Goal: Task Accomplishment & Management: Manage account settings

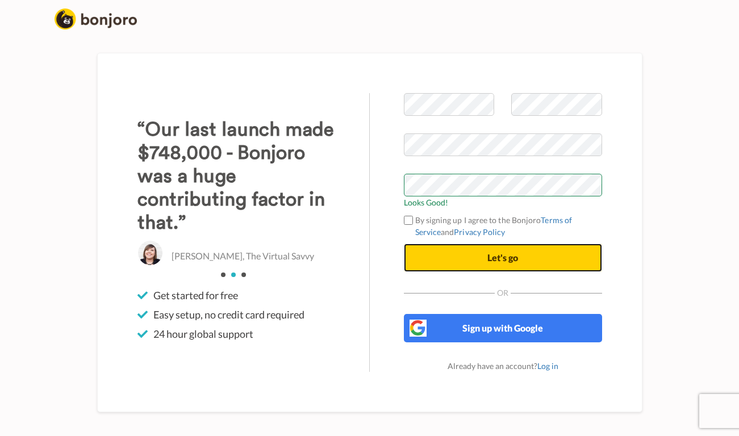
click at [517, 255] on span "Let's go" at bounding box center [502, 257] width 31 height 11
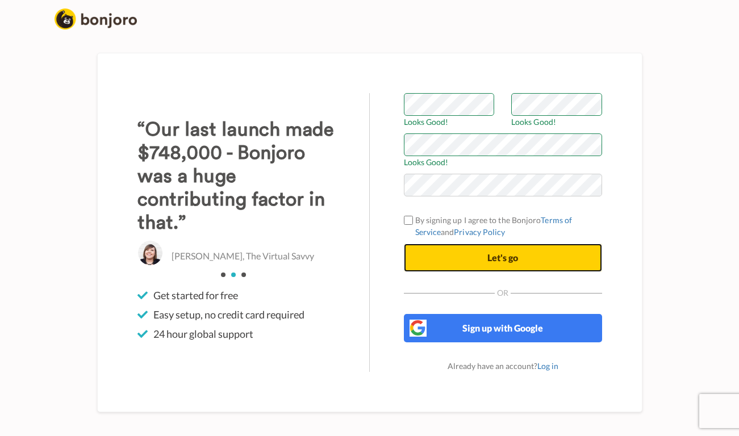
click at [508, 256] on span "Let's go" at bounding box center [502, 257] width 31 height 11
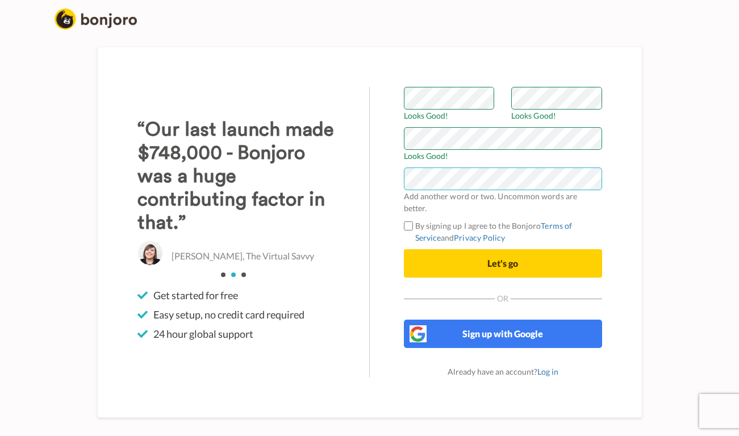
click at [350, 184] on div "Welcome to Bonjoro Looks Good! Looks Good! Looks Good! Add another word or two.…" at bounding box center [369, 232] width 545 height 371
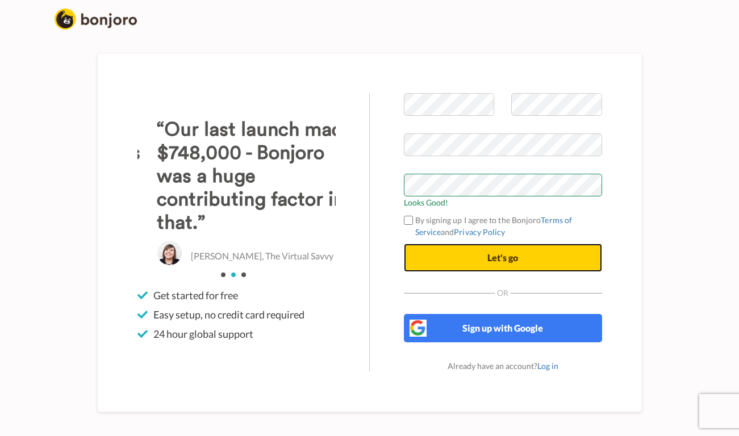
click at [507, 256] on span "Let's go" at bounding box center [502, 257] width 31 height 11
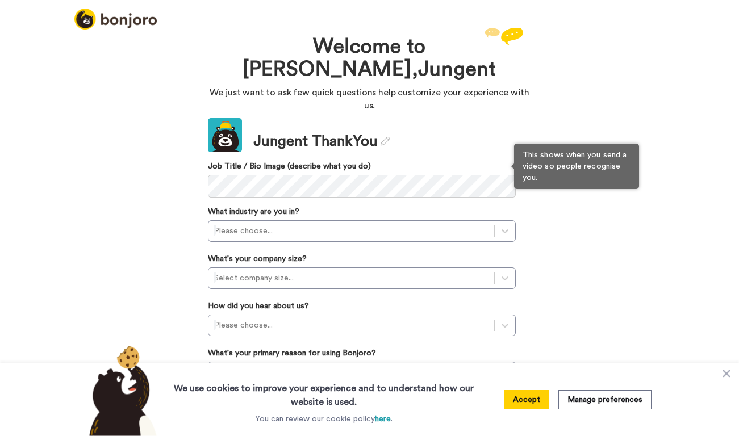
scroll to position [5, 0]
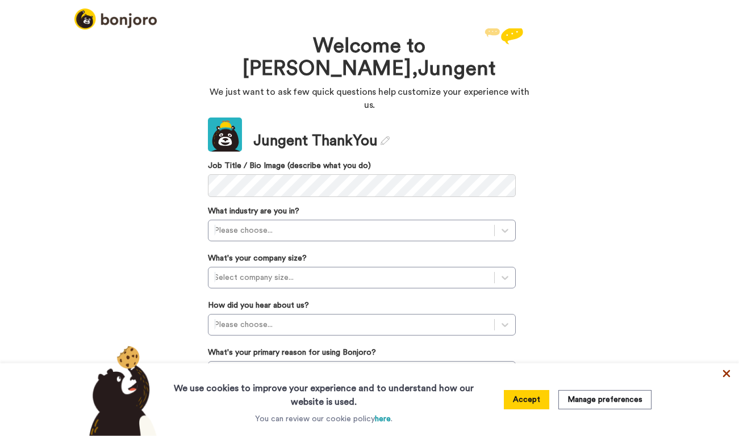
click at [728, 374] on icon at bounding box center [726, 373] width 11 height 11
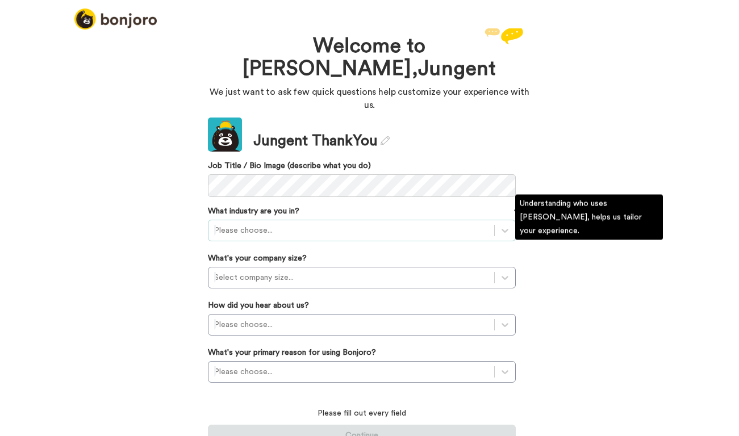
click at [296, 224] on div at bounding box center [351, 231] width 274 height 14
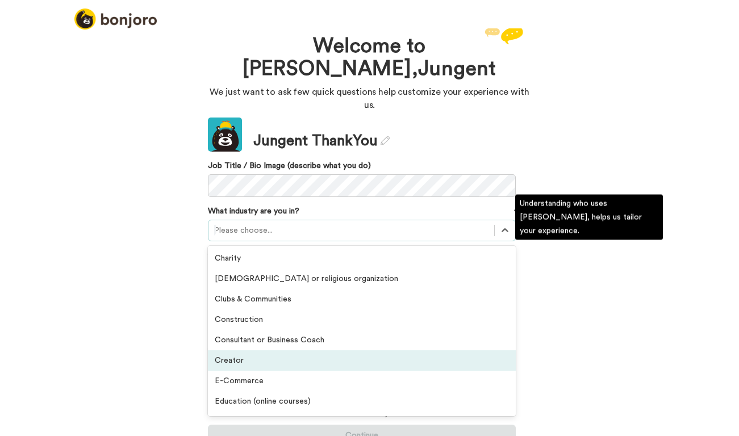
click at [266, 350] on div "Creator" at bounding box center [362, 360] width 308 height 20
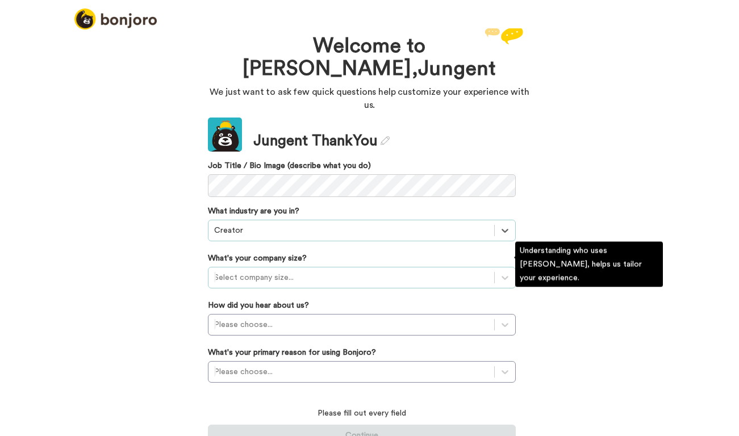
click at [229, 271] on div at bounding box center [351, 278] width 274 height 14
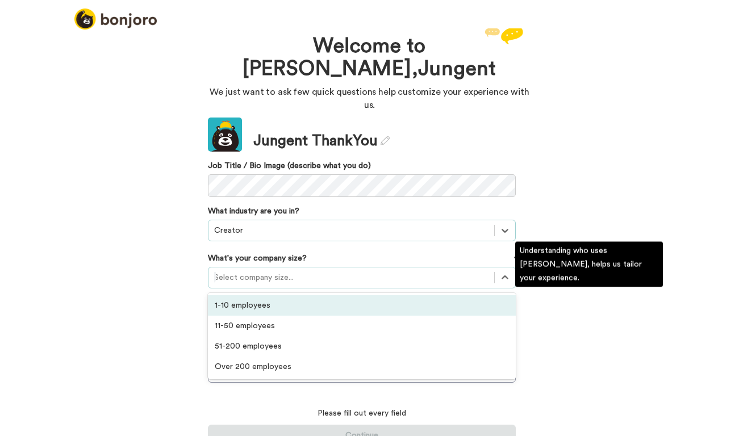
click at [238, 295] on div "1-10 employees" at bounding box center [362, 305] width 308 height 20
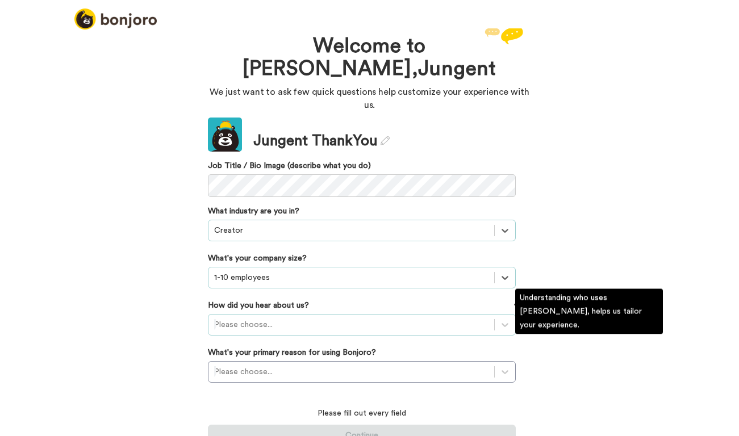
click at [250, 314] on div "Please choose..." at bounding box center [362, 325] width 308 height 22
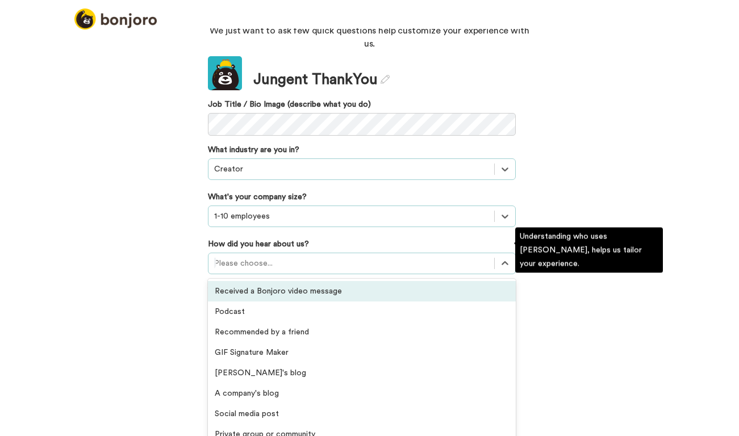
click at [279, 283] on div "Received a Bonjoro video message" at bounding box center [362, 291] width 308 height 20
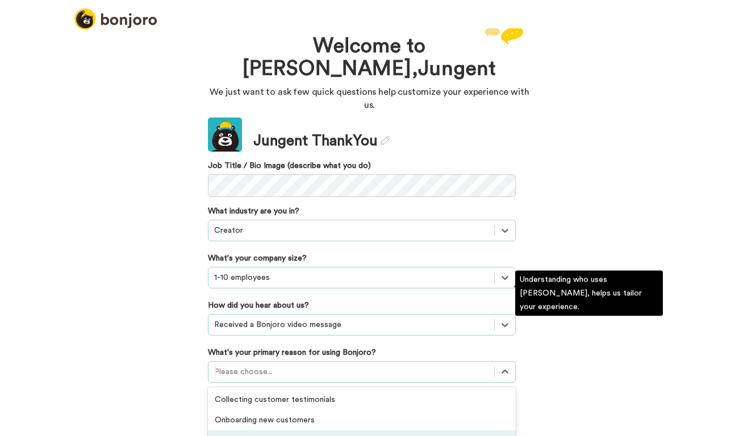
click at [278, 364] on div "option Converting leads focused, 3 of 6. 6 results available. Use Up and Down t…" at bounding box center [362, 372] width 308 height 22
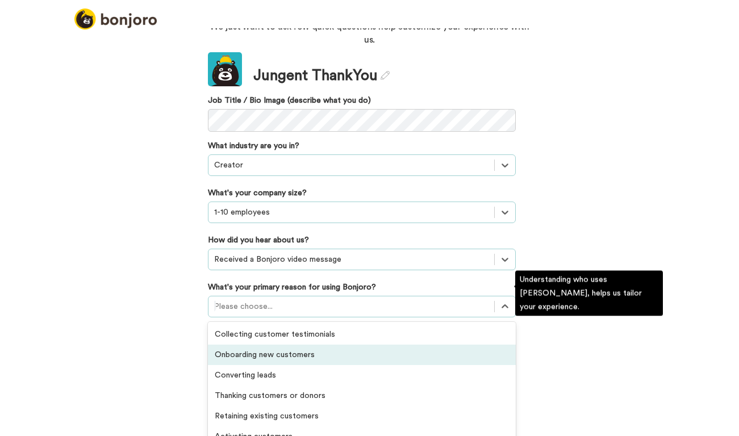
click at [327, 345] on div "Onboarding new customers" at bounding box center [362, 355] width 308 height 20
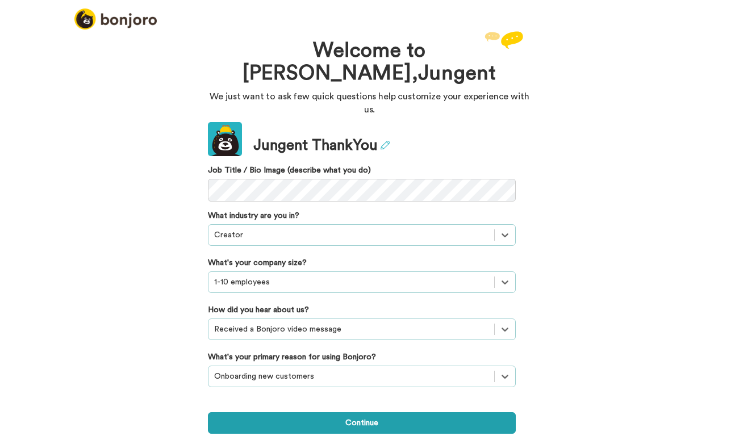
click at [385, 141] on icon at bounding box center [385, 145] width 9 height 9
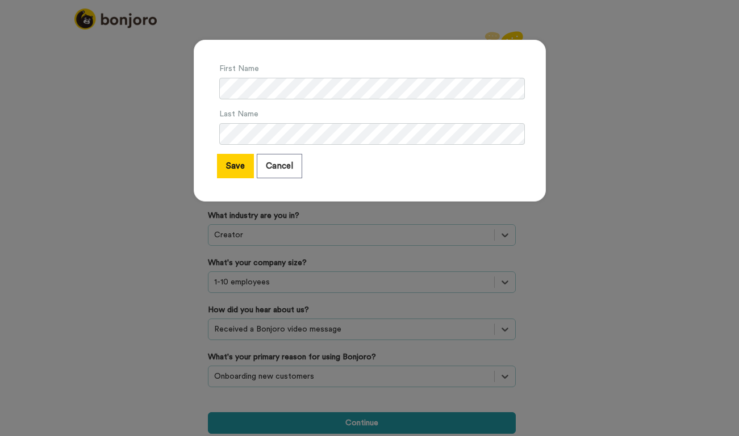
click at [657, 159] on div "First Name Last Name Save Cancel" at bounding box center [369, 218] width 739 height 436
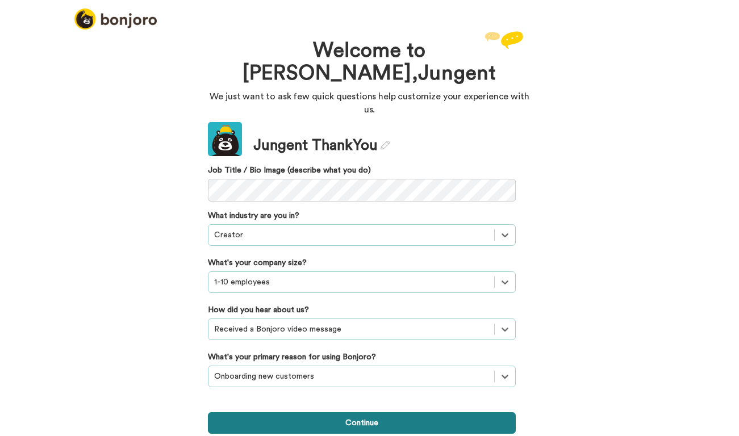
click at [364, 412] on button "Continue" at bounding box center [362, 423] width 308 height 22
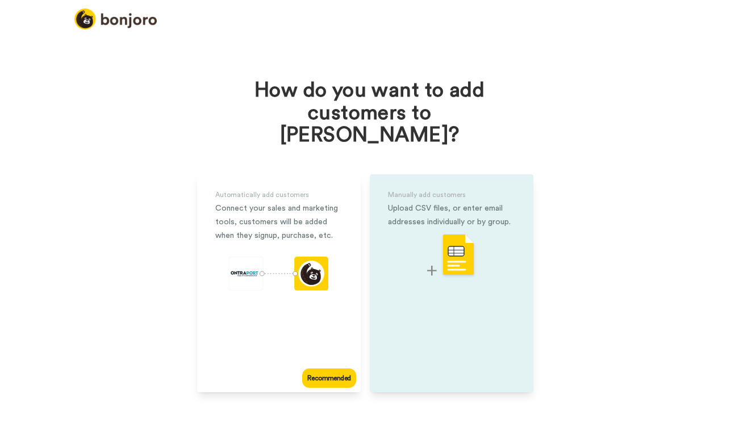
click at [457, 233] on img at bounding box center [451, 255] width 49 height 45
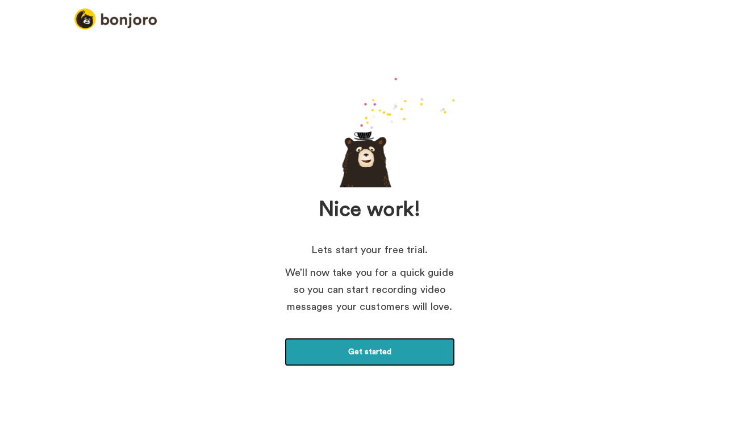
click at [388, 351] on link "Get started" at bounding box center [370, 352] width 170 height 28
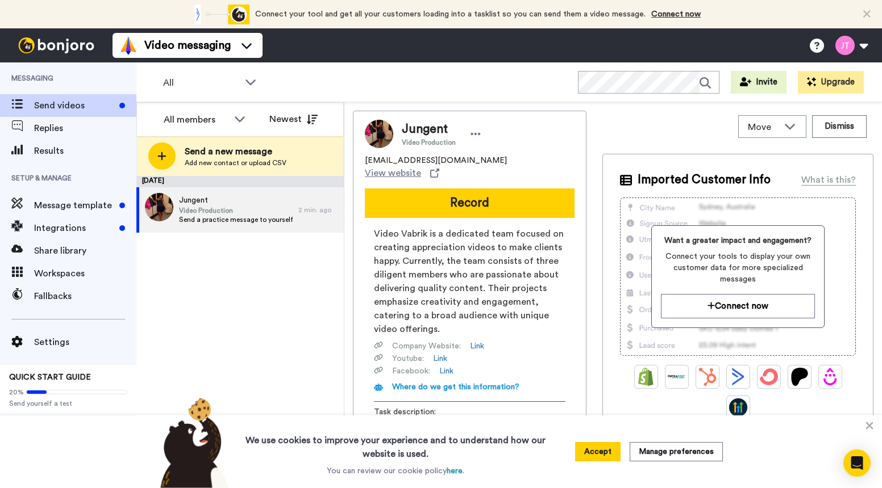
click at [738, 425] on icon at bounding box center [868, 425] width 11 height 11
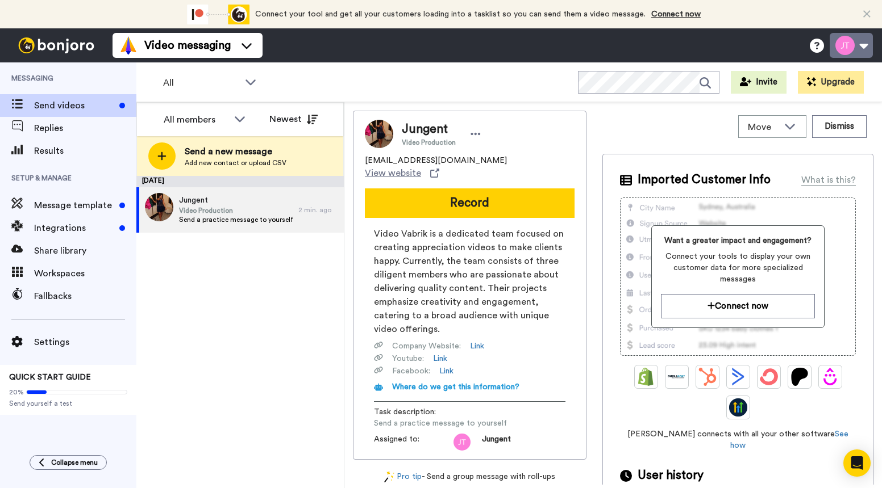
click at [738, 47] on button at bounding box center [850, 45] width 43 height 25
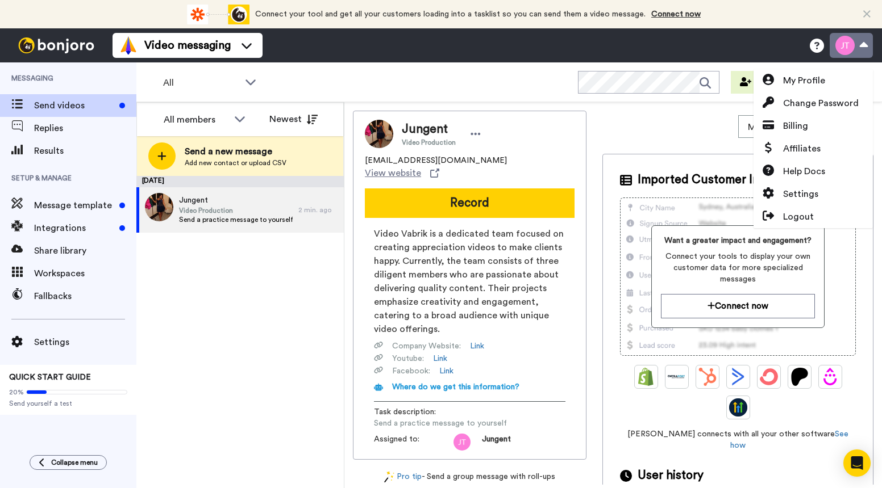
click at [738, 47] on button at bounding box center [850, 45] width 43 height 25
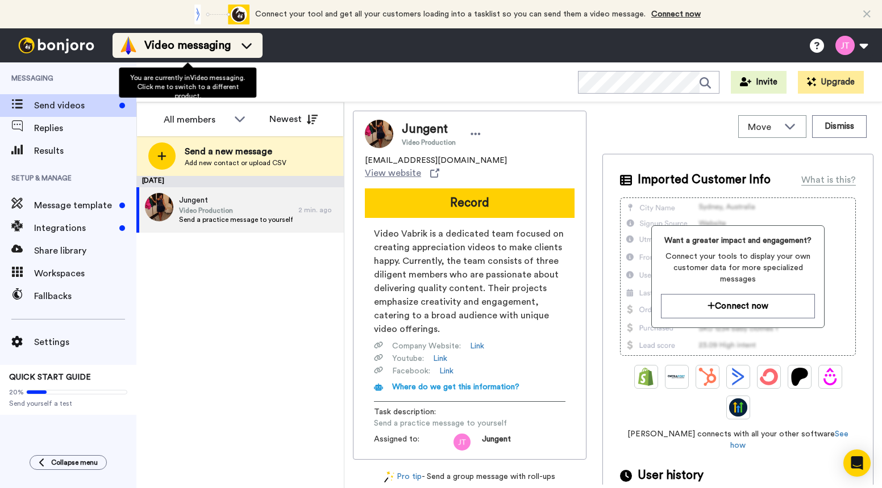
click at [212, 45] on span "Video messaging" at bounding box center [187, 45] width 86 height 16
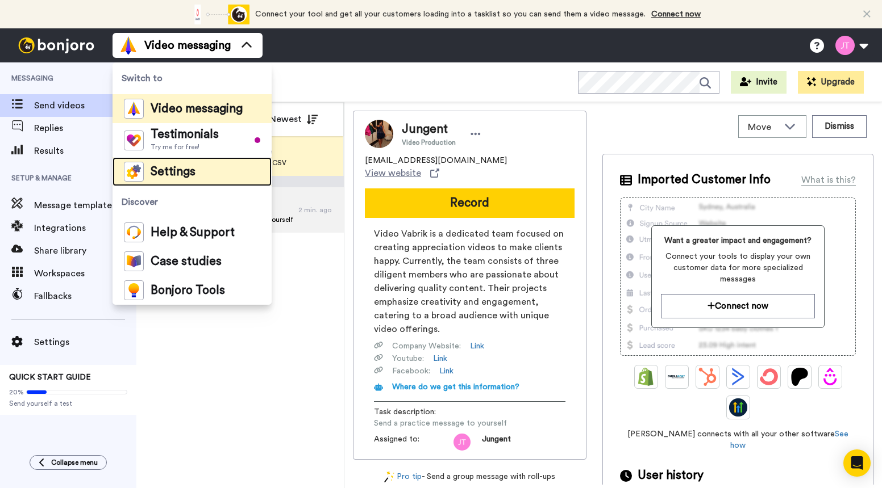
click at [176, 170] on span "Settings" at bounding box center [173, 171] width 45 height 11
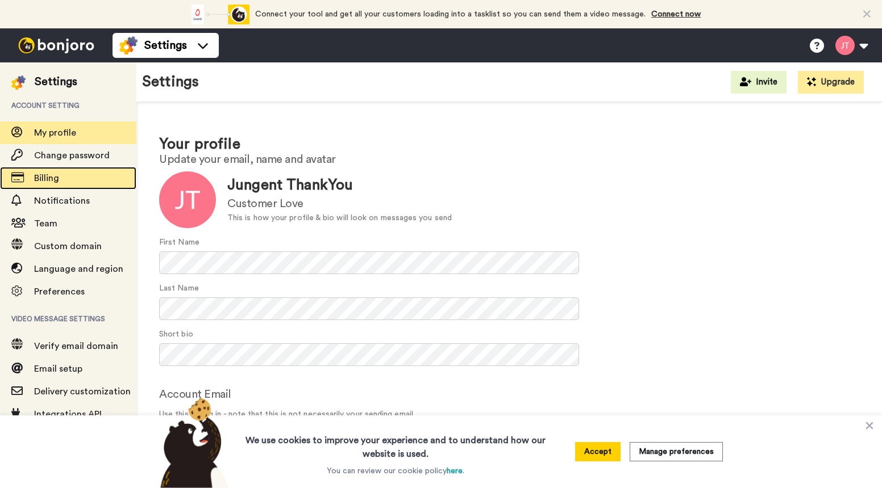
click at [49, 179] on span "Billing" at bounding box center [46, 178] width 25 height 9
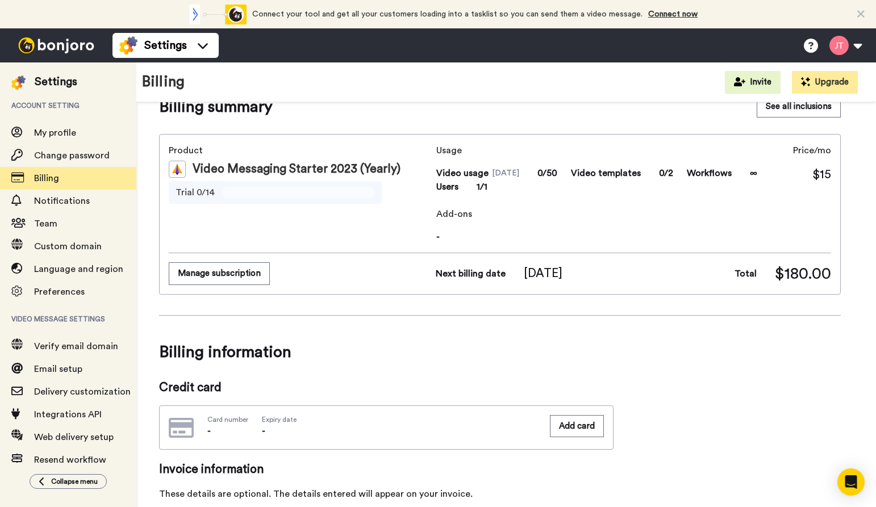
scroll to position [10, 0]
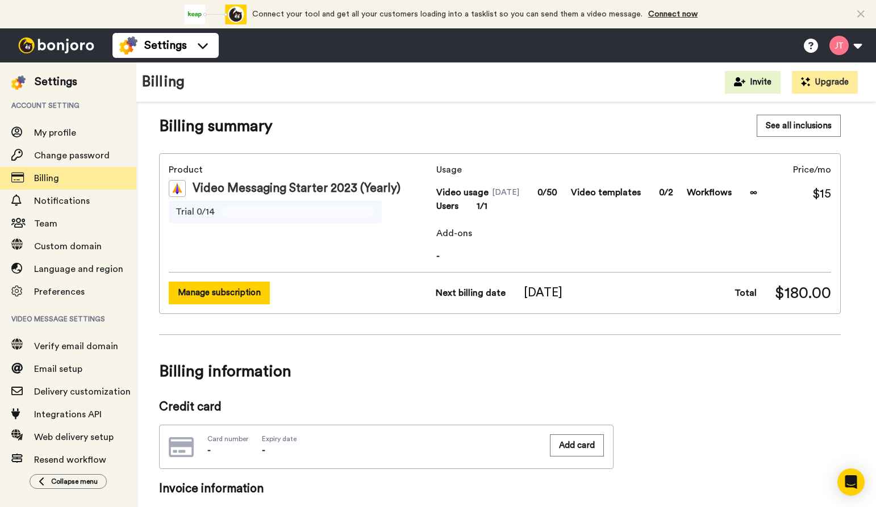
click at [237, 294] on button "Manage subscription" at bounding box center [219, 293] width 101 height 22
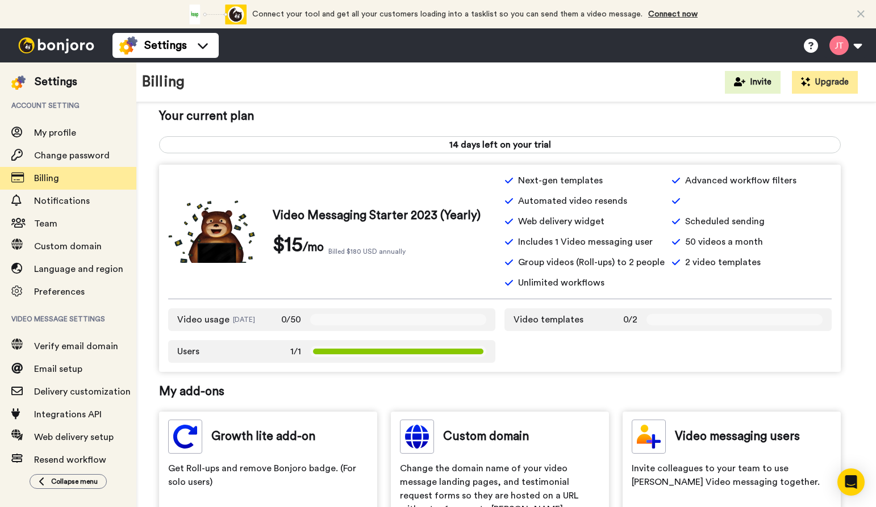
scroll to position [37, 0]
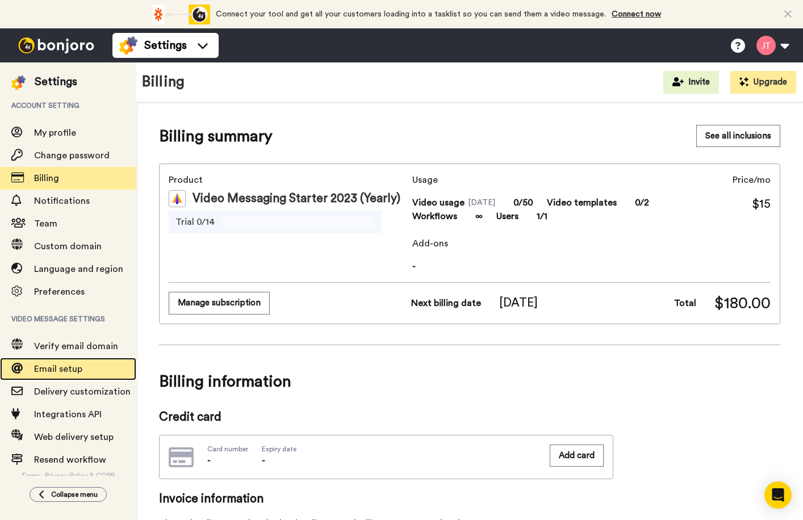
click at [72, 367] on span "Email setup" at bounding box center [58, 369] width 48 height 9
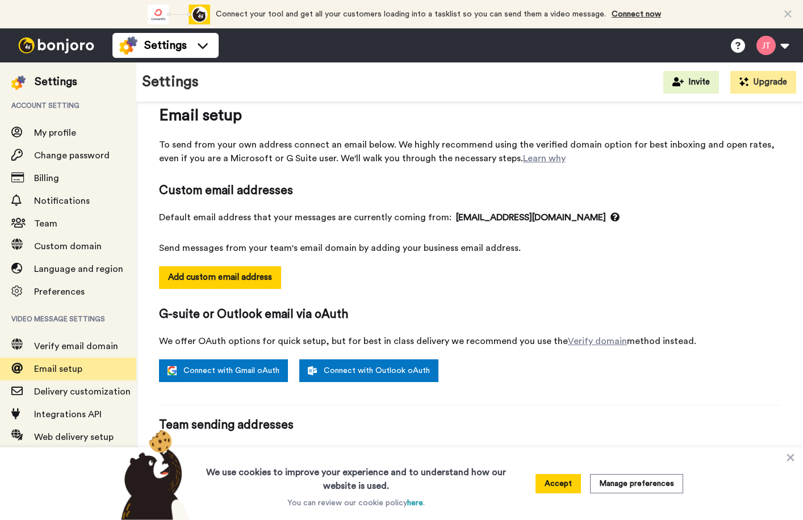
scroll to position [39, 0]
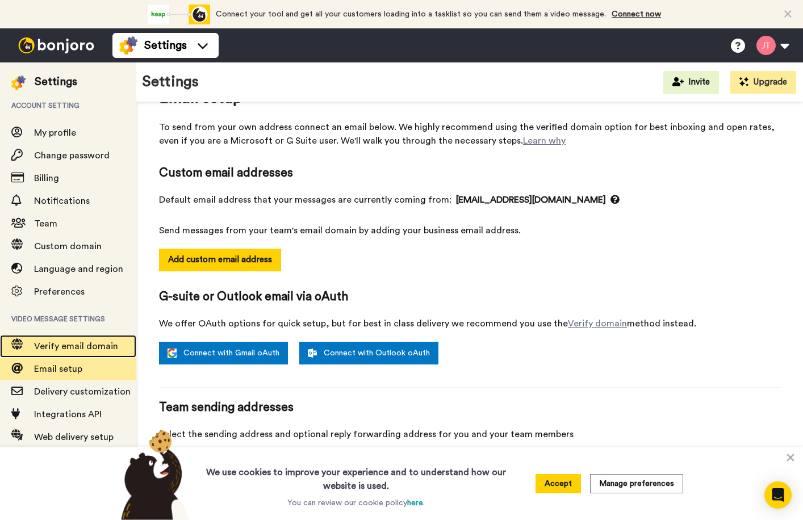
click at [92, 343] on span "Verify email domain" at bounding box center [76, 346] width 84 height 9
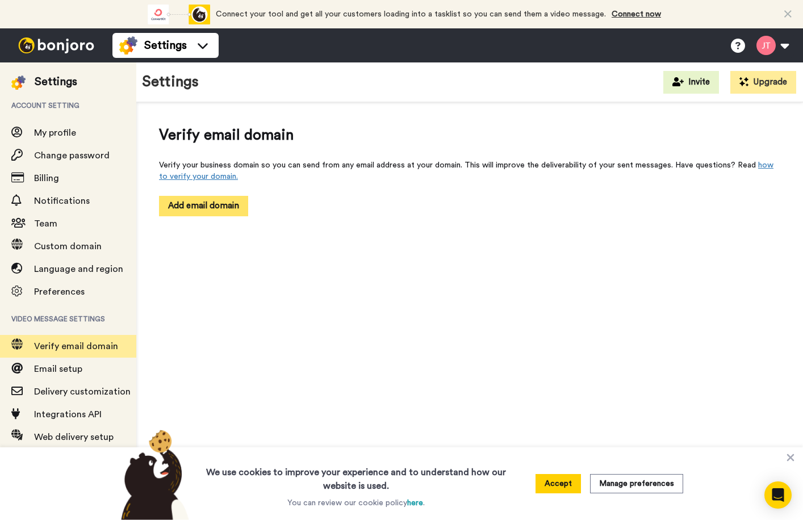
click at [231, 212] on button "Add email domain" at bounding box center [203, 206] width 89 height 20
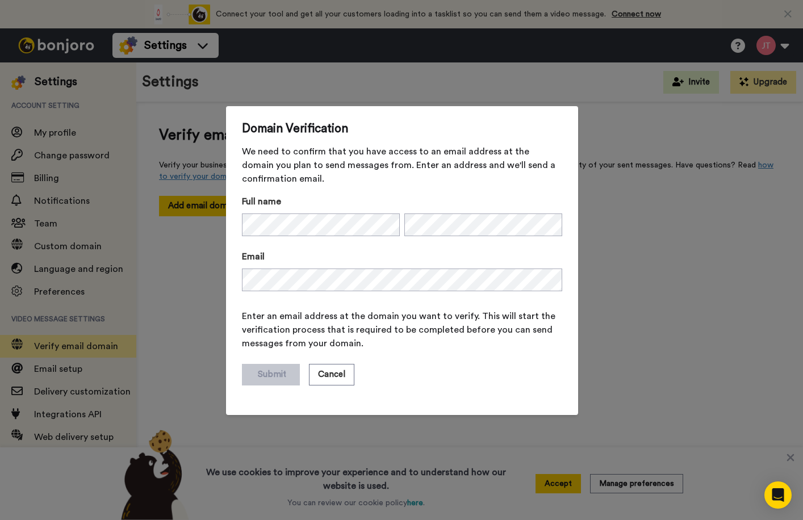
click at [624, 264] on div "Domain Verification We need to confirm that you have access to an email address…" at bounding box center [401, 260] width 803 height 520
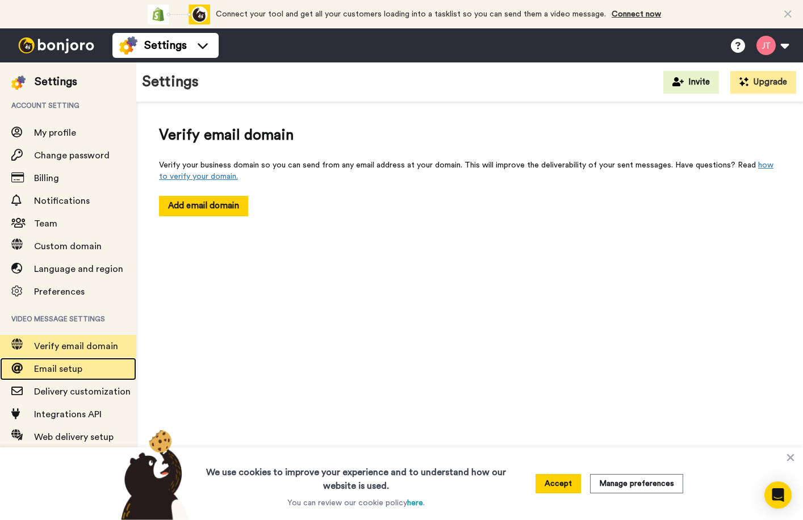
click at [77, 368] on span "Email setup" at bounding box center [58, 369] width 48 height 9
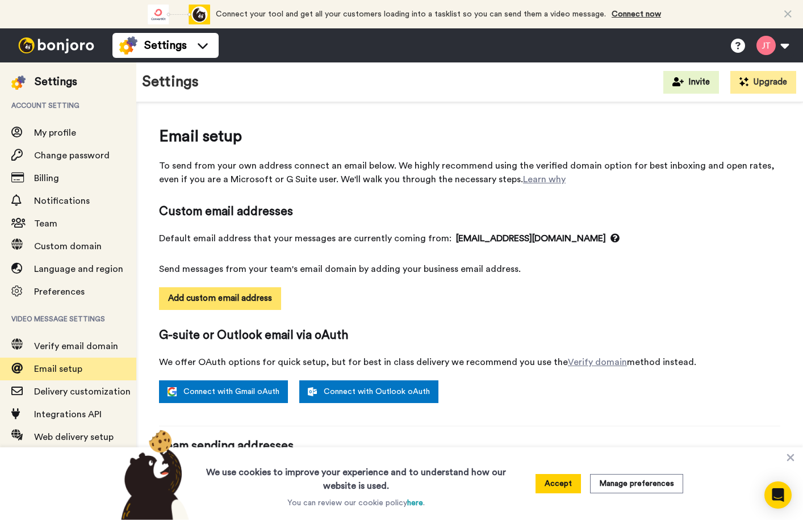
click at [199, 291] on button "Add custom email address" at bounding box center [220, 298] width 122 height 23
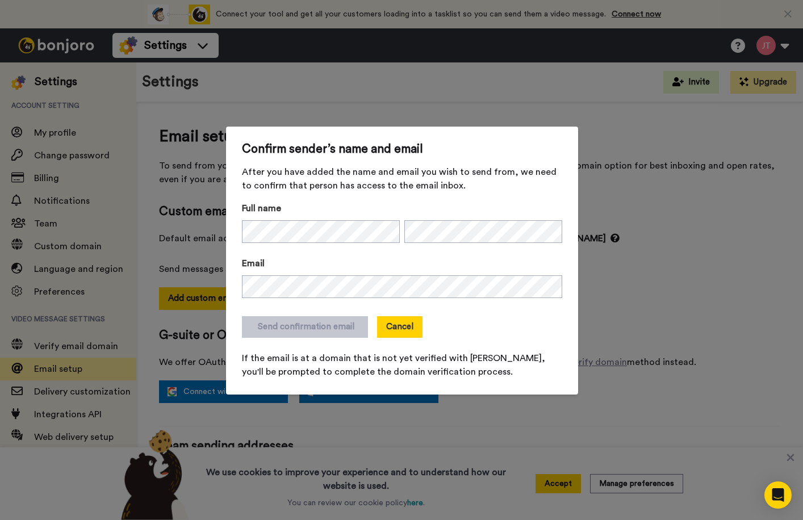
click at [390, 324] on button "Cancel" at bounding box center [399, 327] width 45 height 22
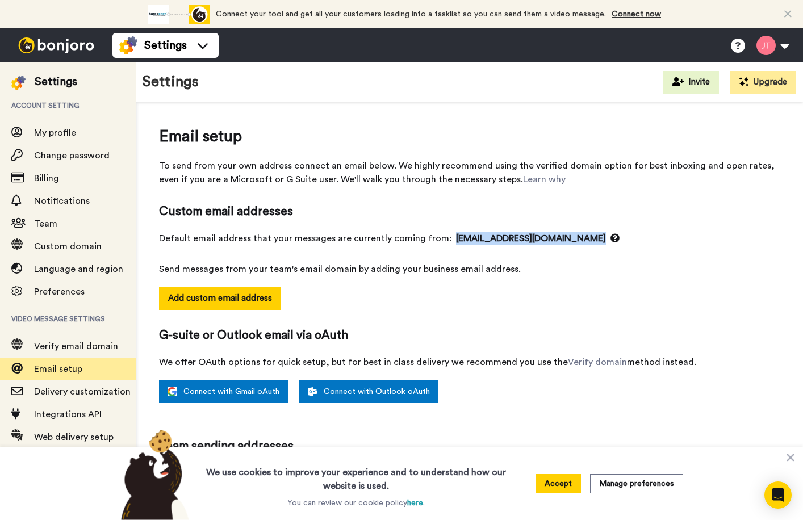
drag, startPoint x: 447, startPoint y: 239, endPoint x: 620, endPoint y: 248, distance: 173.5
click at [620, 248] on div "Default email address that your messages are currently coming from: jungent.tha…" at bounding box center [469, 254] width 621 height 44
drag, startPoint x: 620, startPoint y: 248, endPoint x: 589, endPoint y: 278, distance: 43.8
click at [589, 278] on div "Email setup To send from your own address connect an email below. We highly rec…" at bounding box center [469, 348] width 621 height 446
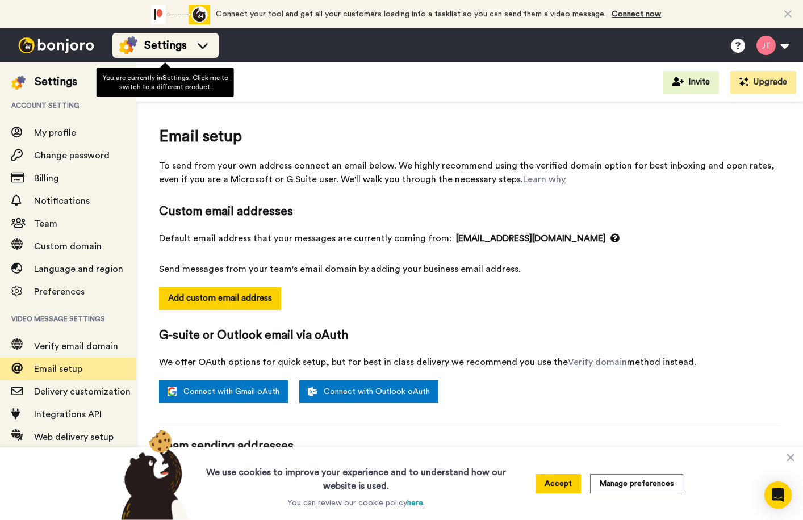
click at [154, 48] on span "Settings" at bounding box center [165, 45] width 43 height 16
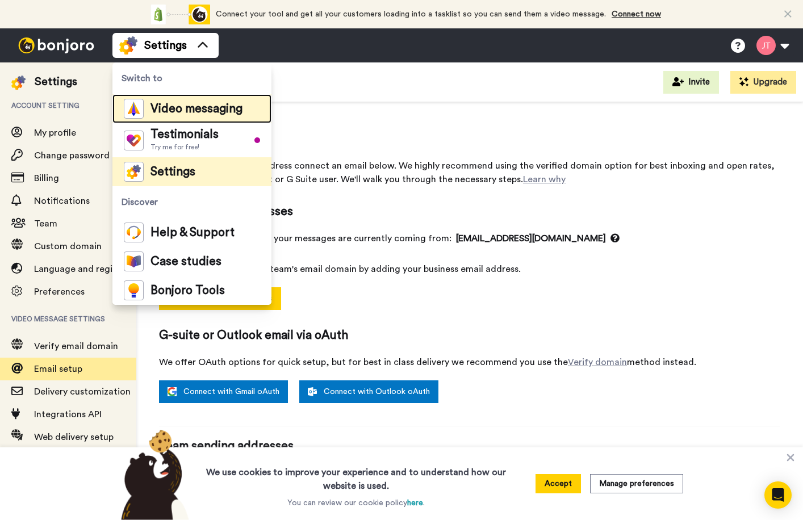
click at [194, 105] on span "Video messaging" at bounding box center [197, 108] width 92 height 11
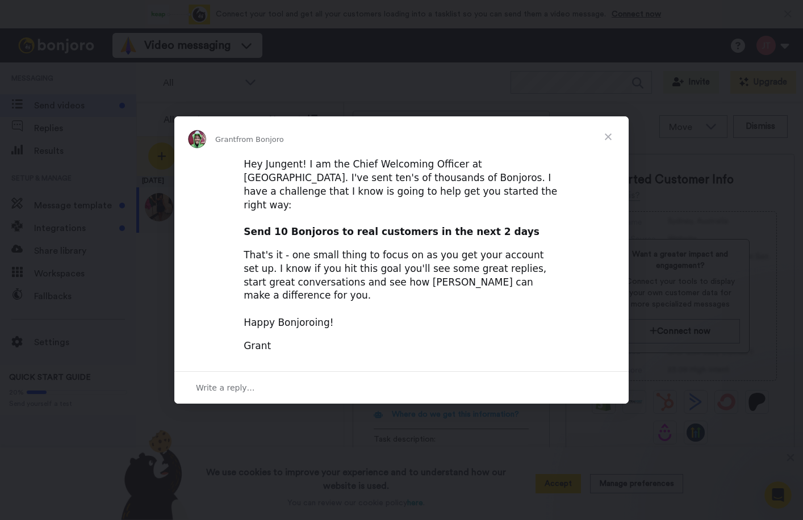
click at [630, 304] on div "Intercom messenger" at bounding box center [401, 260] width 803 height 520
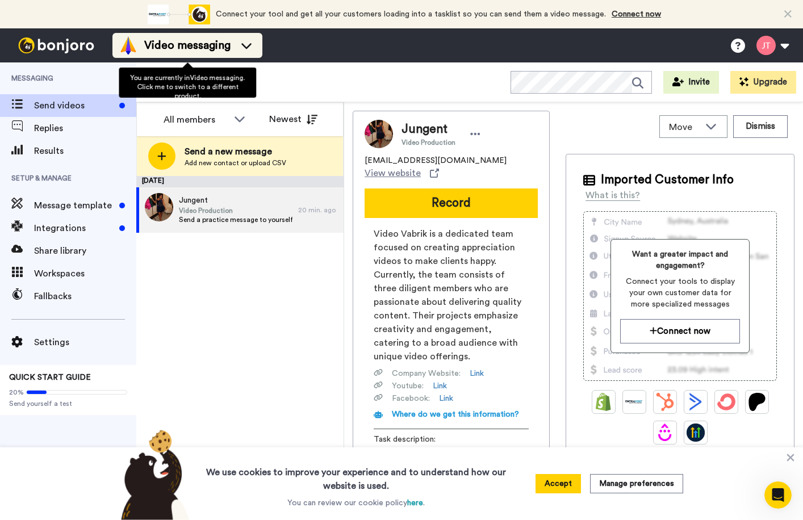
click at [187, 45] on span "Video messaging" at bounding box center [187, 45] width 86 height 16
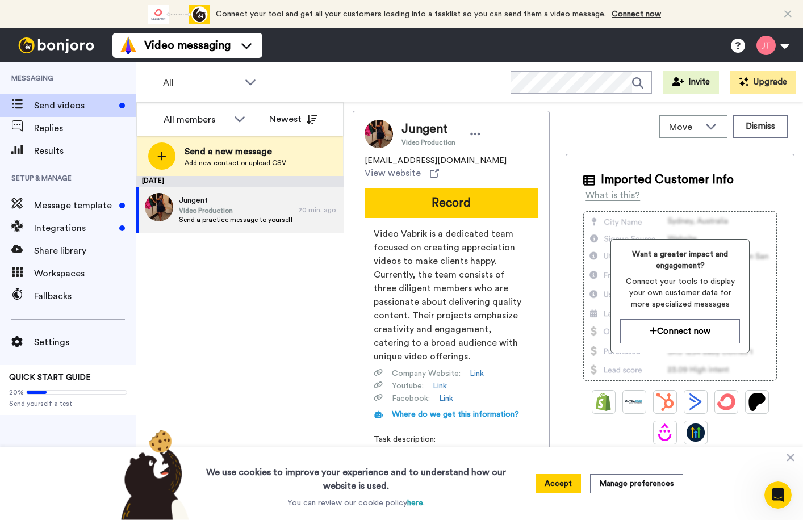
click at [365, 75] on div "All WORKSPACES View all All Default Task List + Add a new workspace Invite Upgr…" at bounding box center [469, 82] width 667 height 40
click at [766, 45] on button at bounding box center [772, 45] width 43 height 25
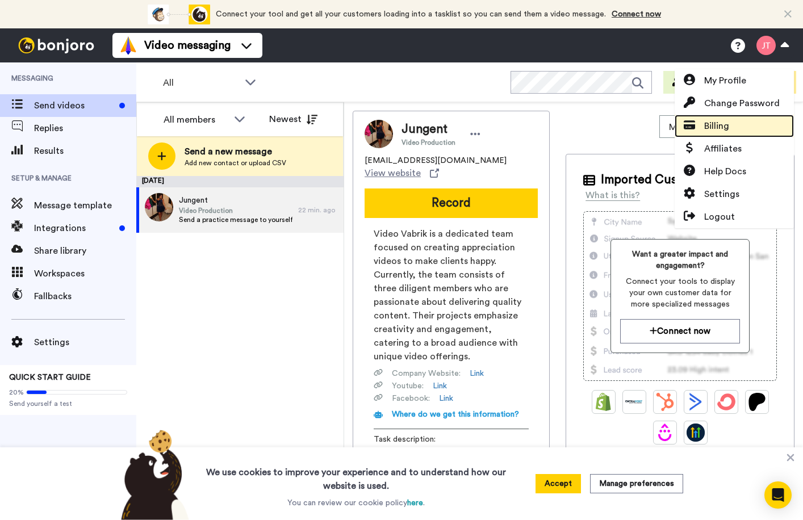
click at [724, 126] on span "Billing" at bounding box center [716, 126] width 25 height 14
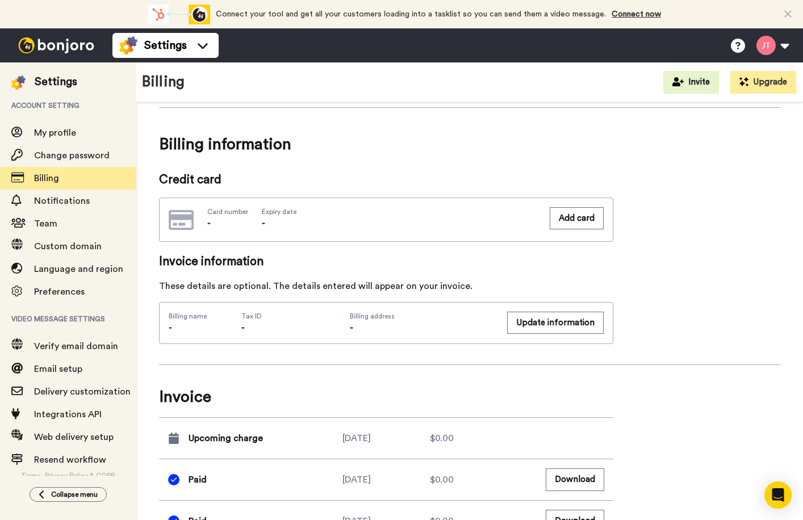
scroll to position [237, 0]
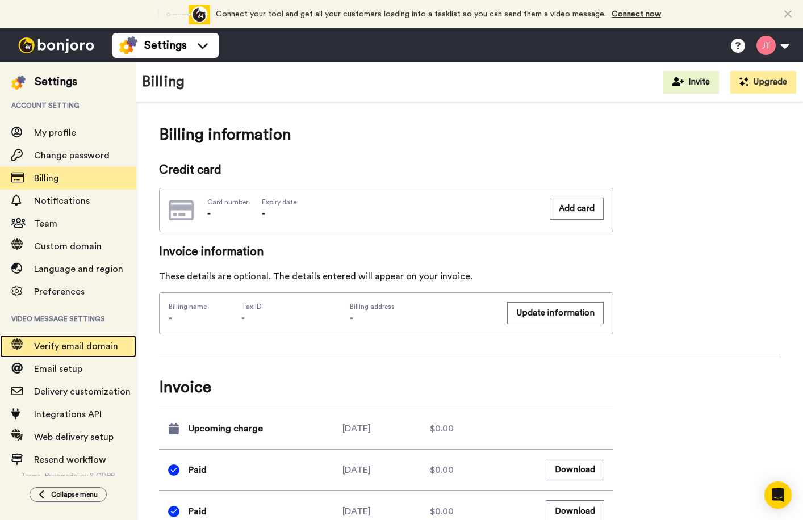
click at [73, 347] on span "Verify email domain" at bounding box center [76, 346] width 84 height 9
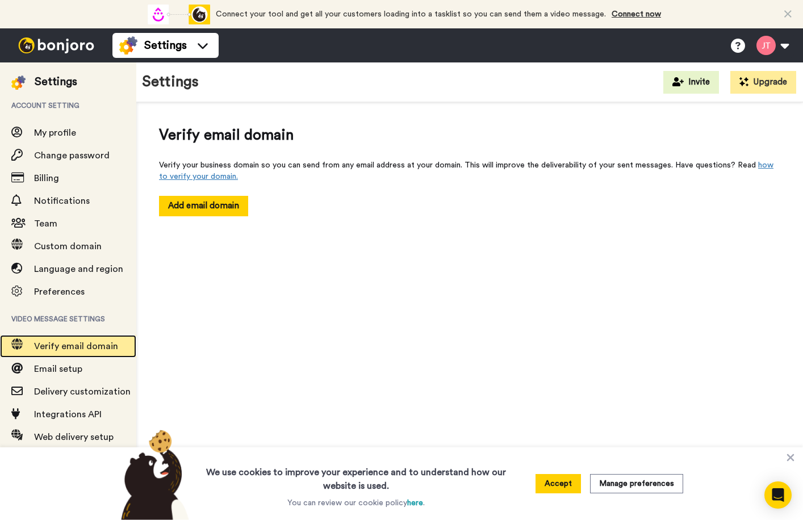
click at [76, 343] on span "Verify email domain" at bounding box center [76, 346] width 84 height 9
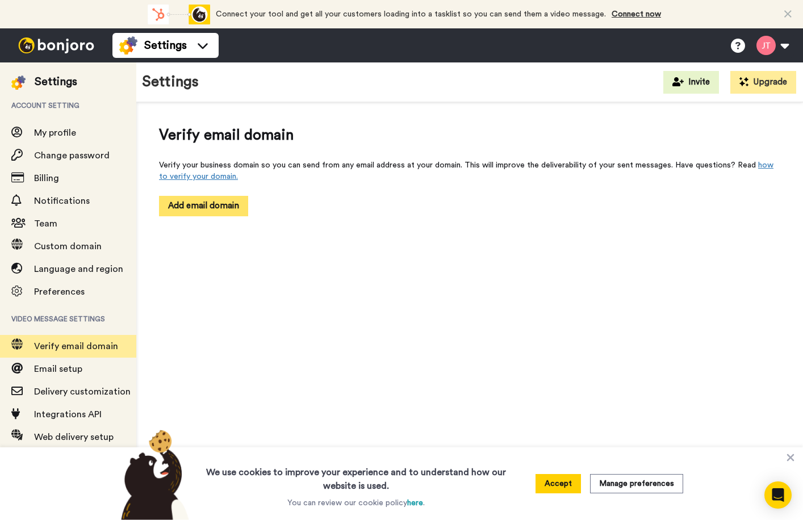
click at [228, 205] on button "Add email domain" at bounding box center [203, 206] width 89 height 20
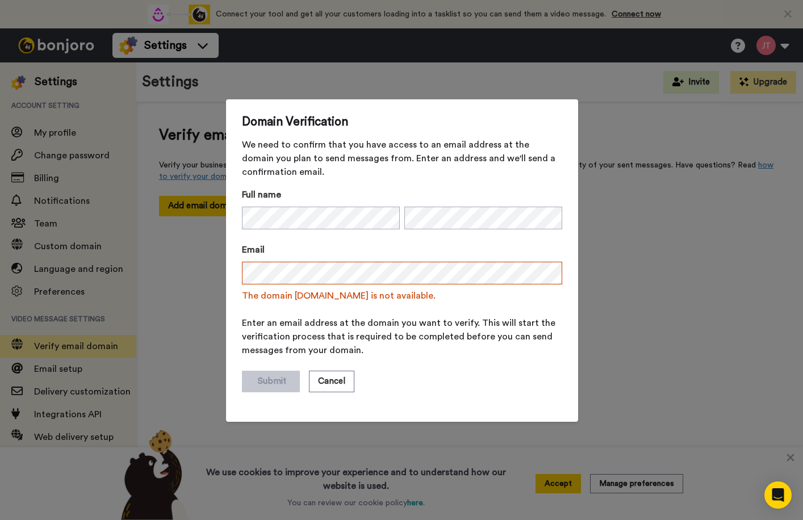
click at [446, 298] on span "The domain videovabrik.ee is not available." at bounding box center [402, 296] width 320 height 14
click at [329, 378] on button "Cancel" at bounding box center [331, 382] width 45 height 22
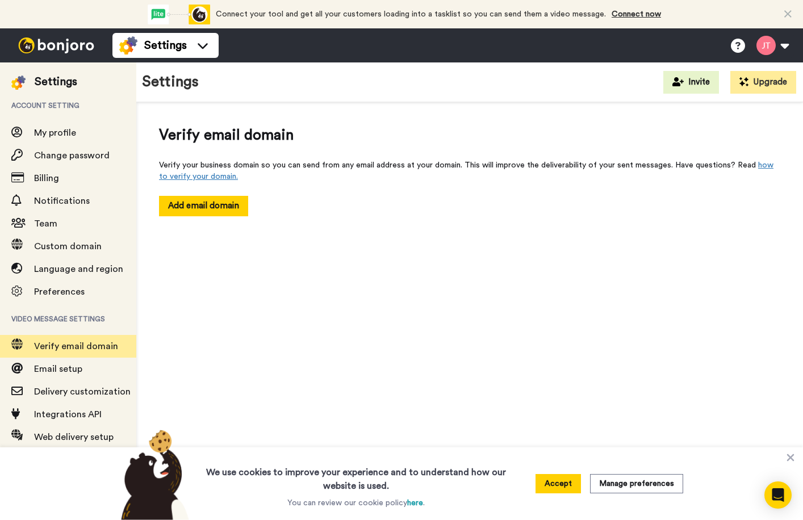
click at [203, 287] on div "Verify email domain Verify your business domain so you can send from any email …" at bounding box center [469, 328] width 667 height 453
click at [792, 457] on icon at bounding box center [790, 457] width 7 height 7
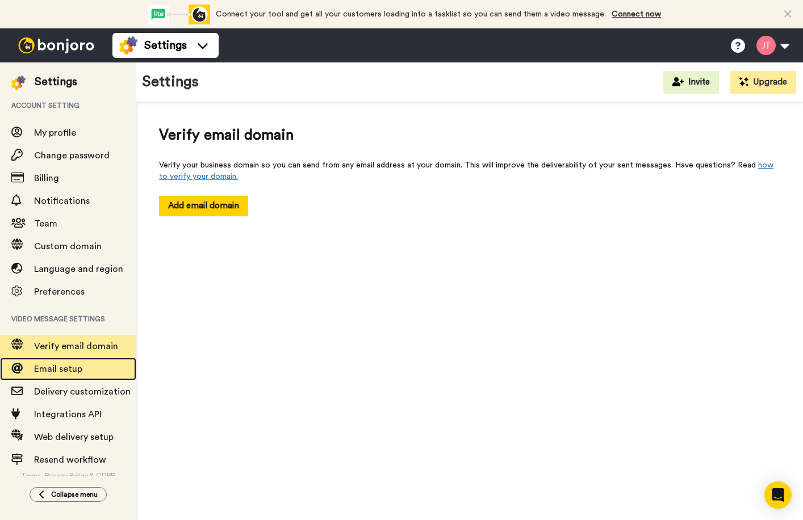
click at [70, 371] on span "Email setup" at bounding box center [58, 369] width 48 height 9
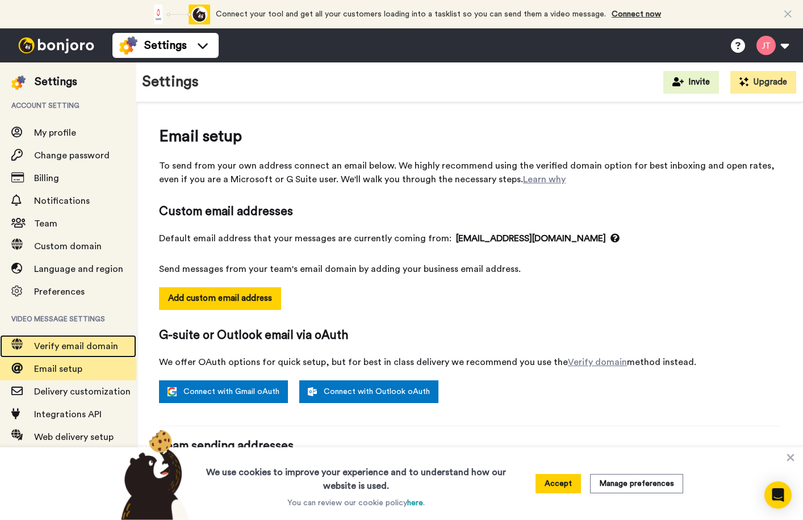
click at [74, 346] on span "Verify email domain" at bounding box center [76, 346] width 84 height 9
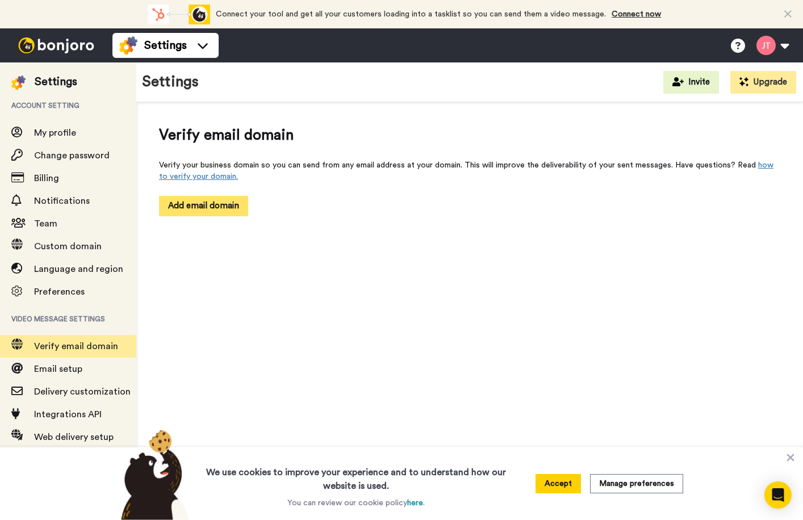
click at [219, 208] on button "Add email domain" at bounding box center [203, 206] width 89 height 20
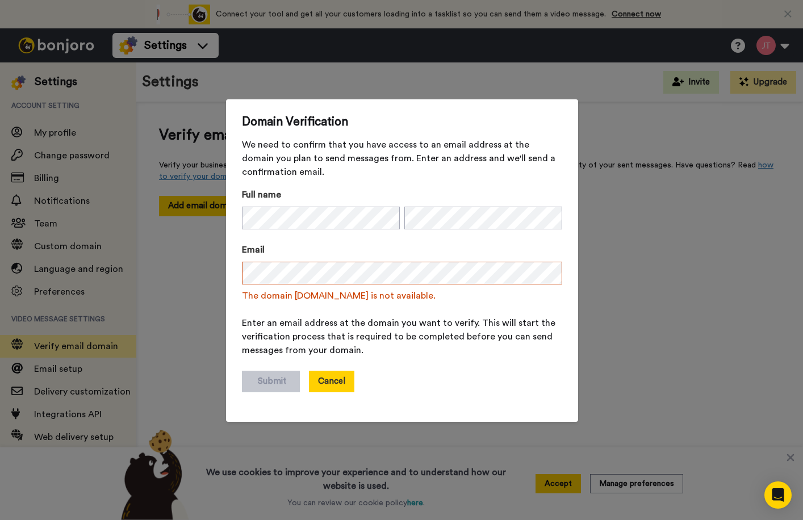
click at [319, 377] on button "Cancel" at bounding box center [331, 382] width 45 height 22
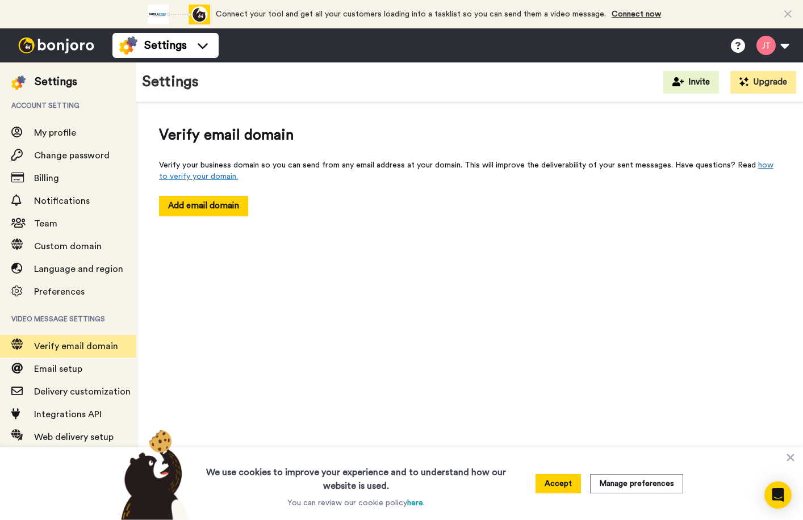
click at [73, 48] on img at bounding box center [56, 45] width 85 height 16
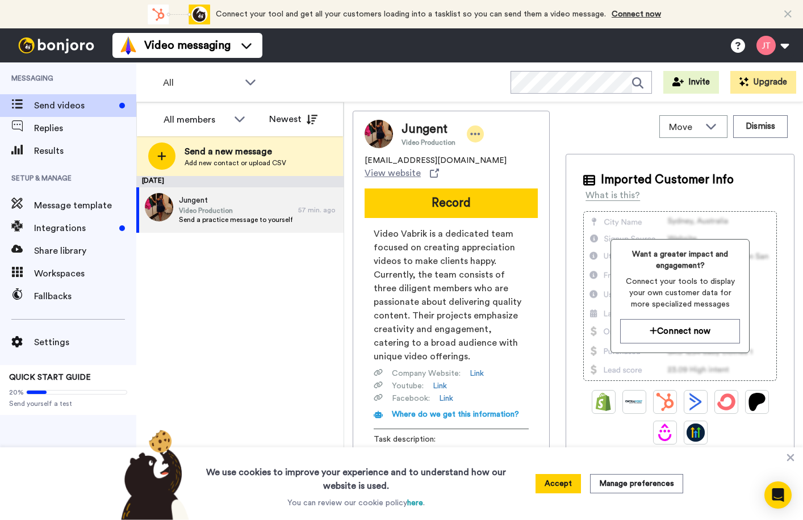
click at [474, 136] on icon at bounding box center [475, 133] width 10 height 11
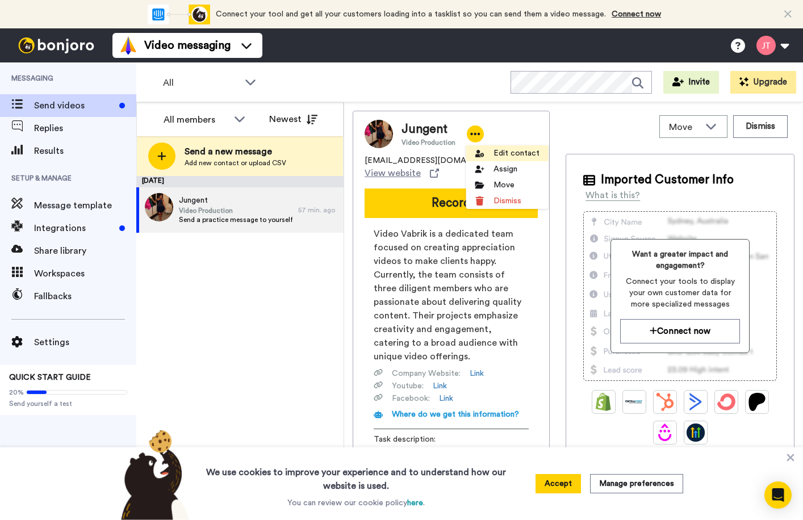
click at [521, 153] on li "Edit contact" at bounding box center [507, 153] width 82 height 16
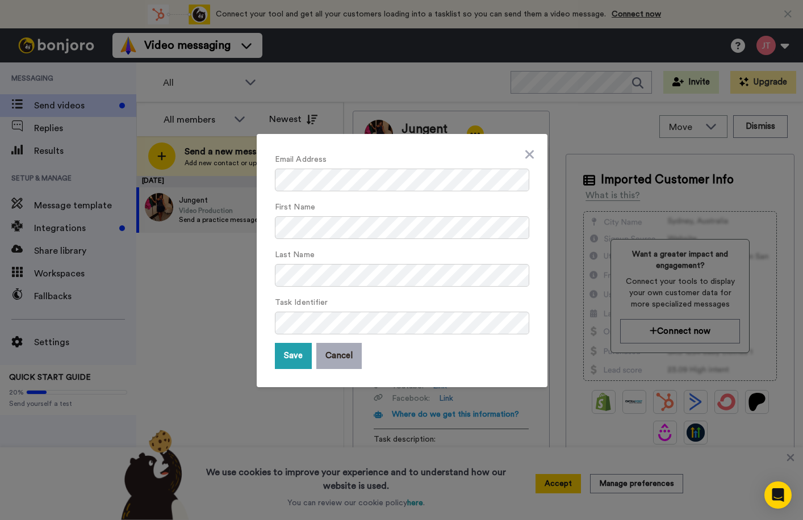
click at [341, 356] on button "Cancel" at bounding box center [338, 356] width 45 height 26
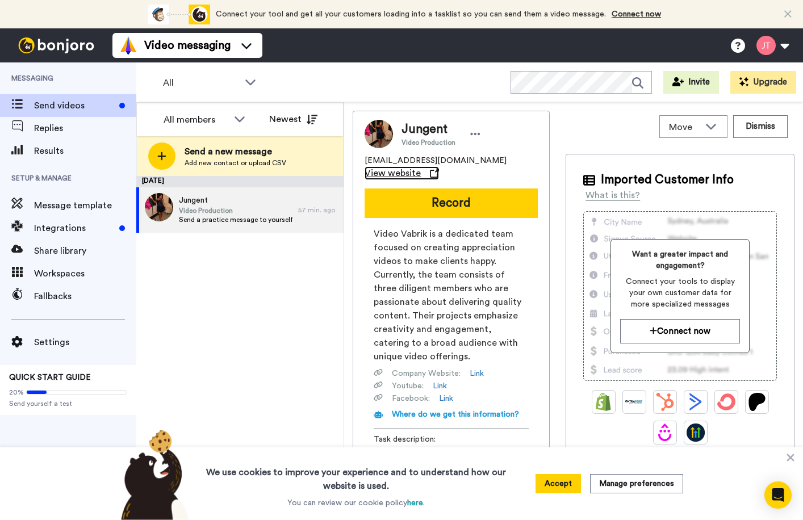
click at [421, 166] on span "View website" at bounding box center [393, 173] width 56 height 14
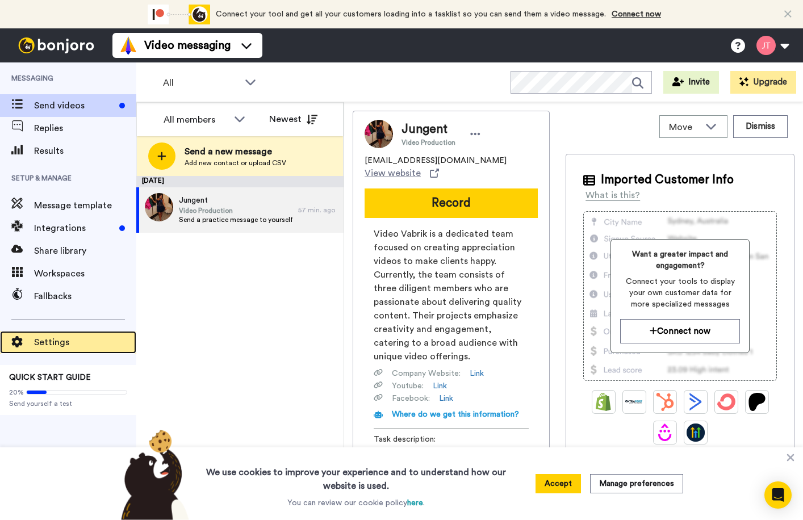
click at [47, 340] on span "Settings" at bounding box center [85, 343] width 102 height 14
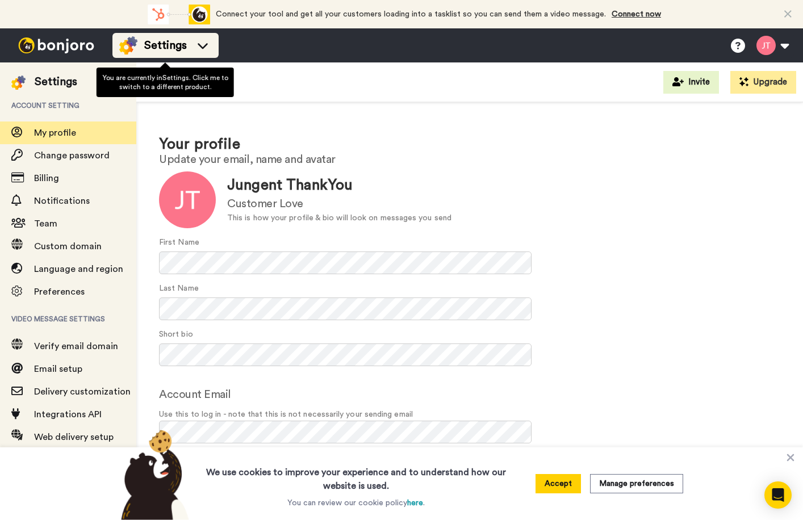
click at [140, 49] on div "Settings" at bounding box center [165, 45] width 93 height 18
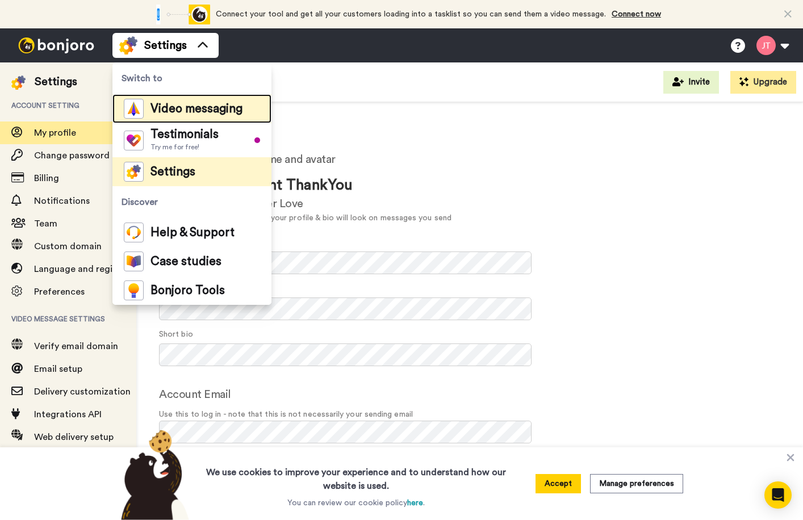
click at [173, 112] on span "Video messaging" at bounding box center [197, 108] width 92 height 11
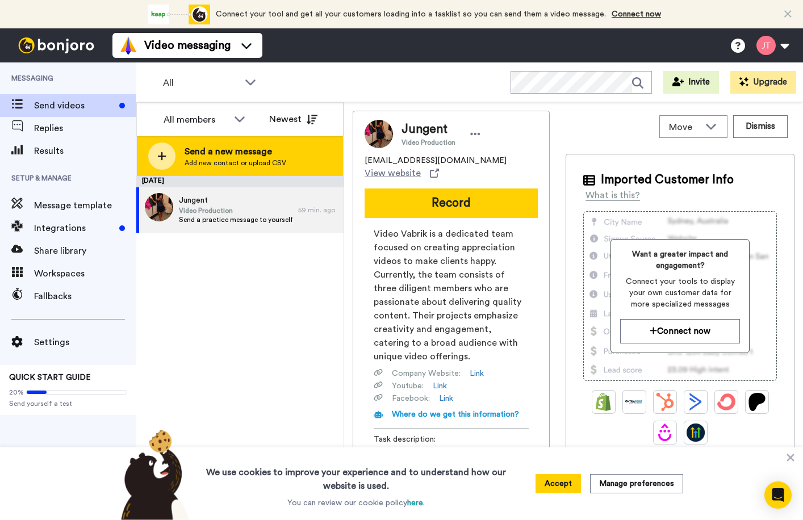
click at [228, 145] on span "Send a new message" at bounding box center [236, 152] width 102 height 14
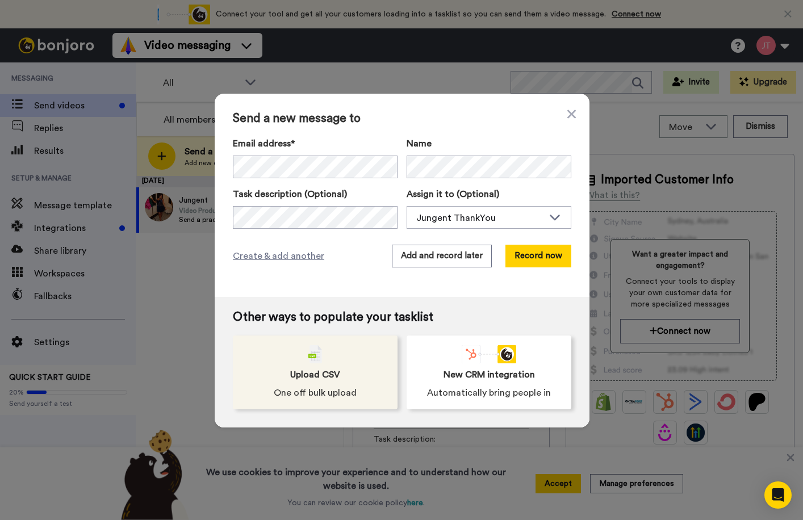
click at [316, 380] on span "Upload CSV" at bounding box center [315, 375] width 50 height 14
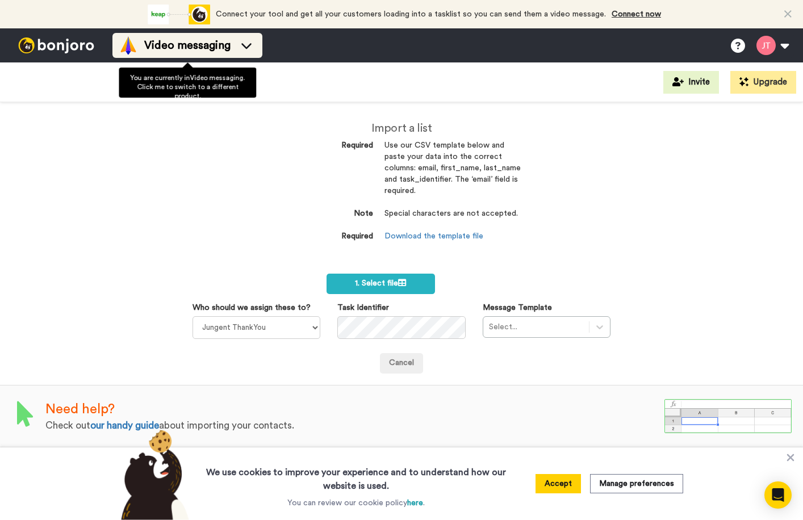
click at [195, 52] on span "Video messaging" at bounding box center [187, 45] width 86 height 16
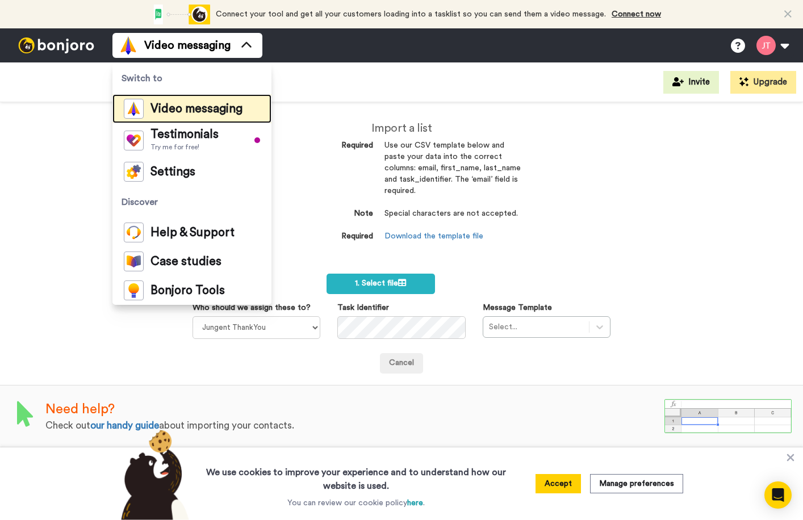
click at [171, 109] on span "Video messaging" at bounding box center [197, 108] width 92 height 11
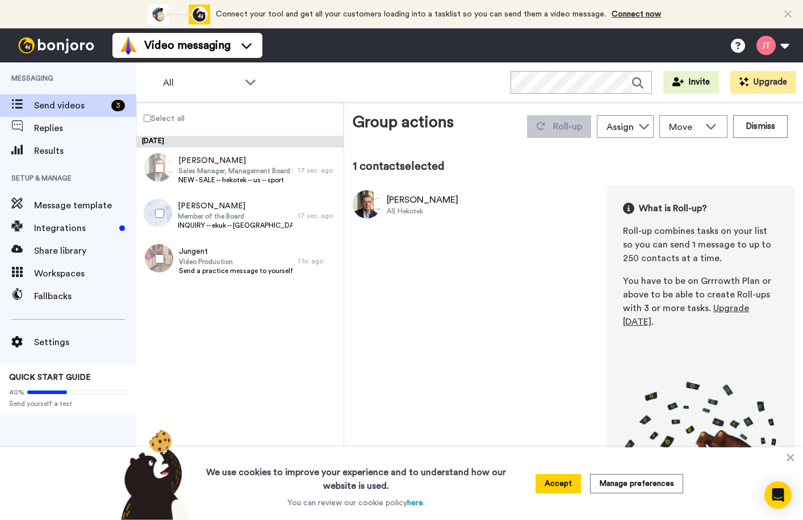
click at [147, 123] on label "Select all" at bounding box center [161, 118] width 48 height 14
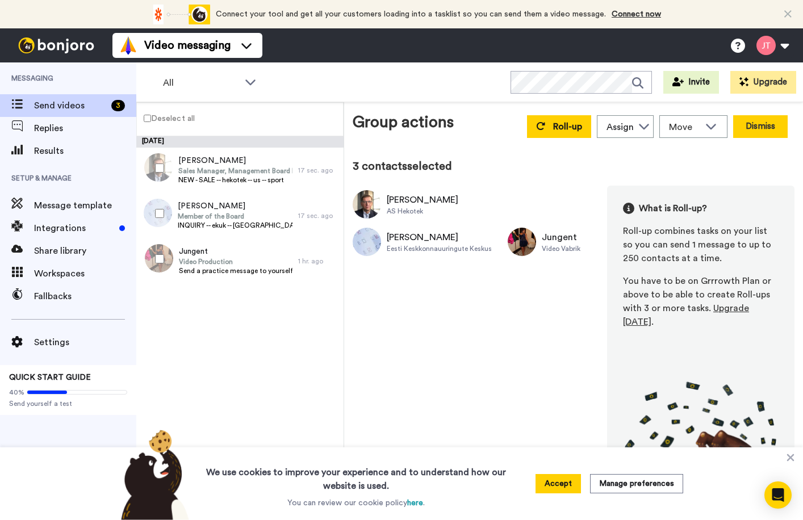
click at [758, 130] on button "Dismiss" at bounding box center [760, 126] width 55 height 23
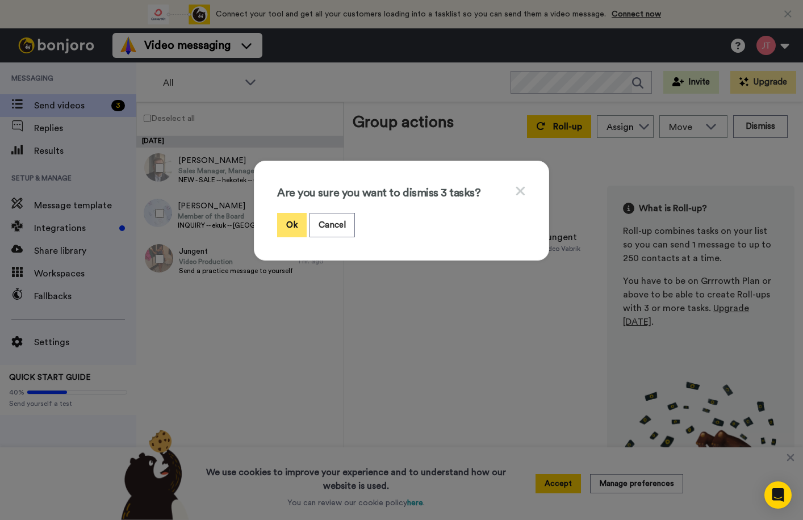
click at [284, 229] on button "Ok" at bounding box center [292, 225] width 30 height 24
